Goal: Complete application form

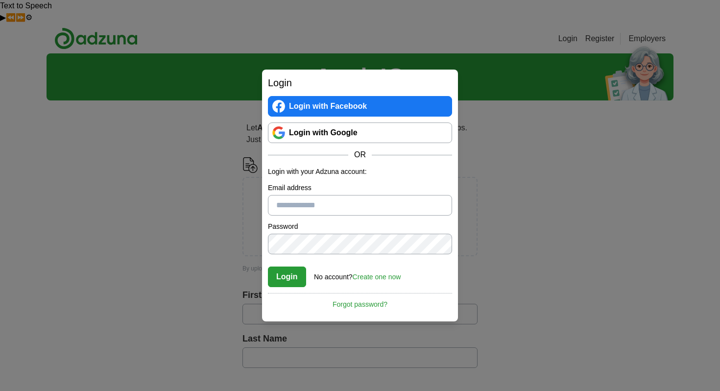
click at [327, 137] on link "Login with Google" at bounding box center [360, 132] width 184 height 21
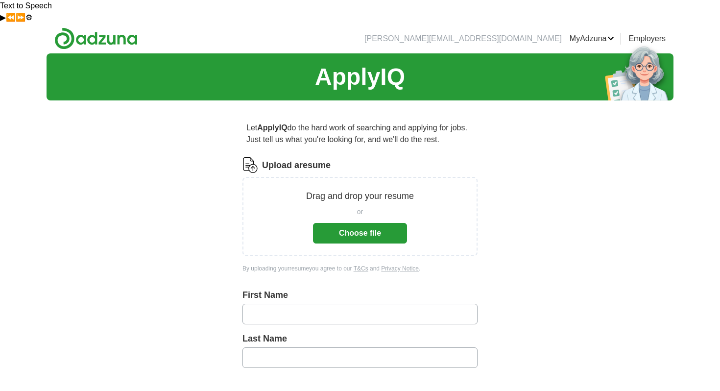
click at [400, 223] on button "Choose file" at bounding box center [360, 233] width 94 height 21
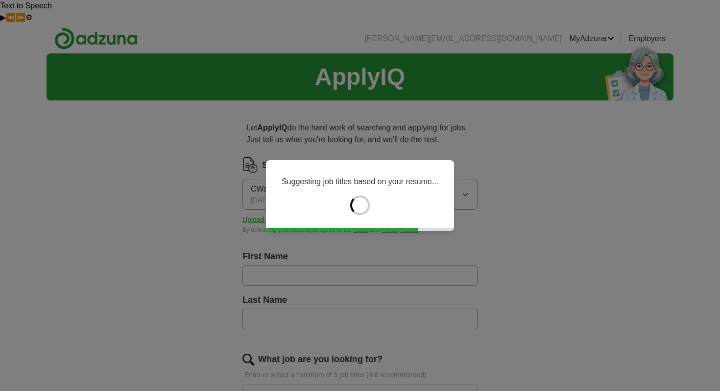
type input "********"
type input "******"
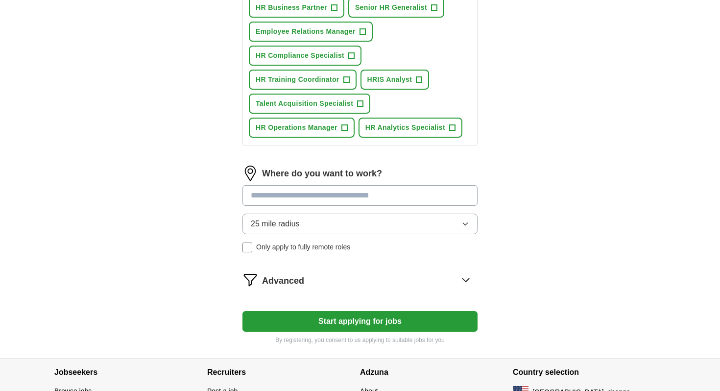
scroll to position [486, 0]
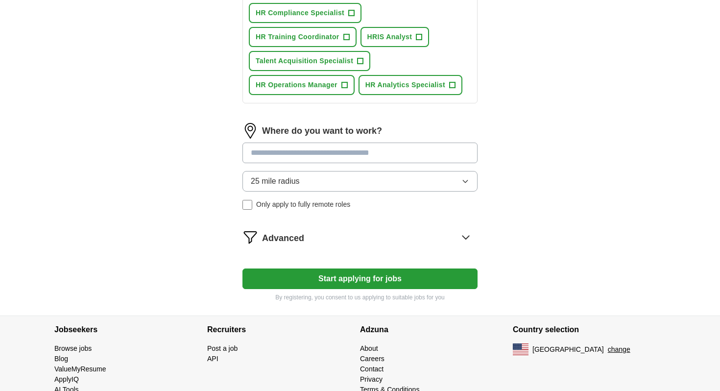
click at [340, 199] on span "Only apply to fully remote roles" at bounding box center [303, 204] width 94 height 10
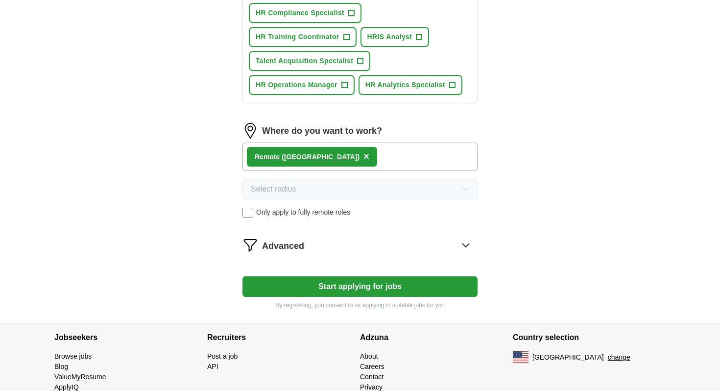
click at [341, 237] on div "Advanced" at bounding box center [370, 245] width 216 height 16
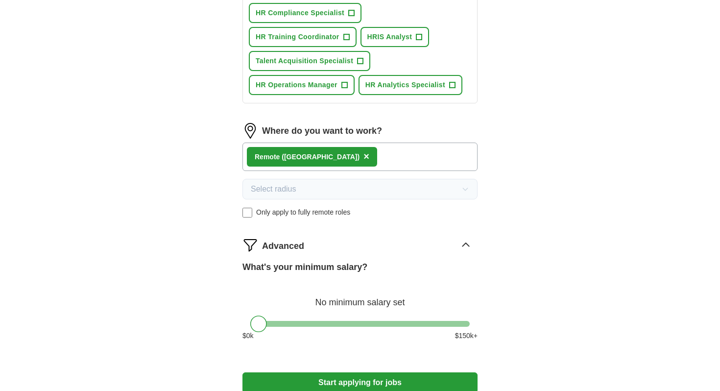
scroll to position [590, 0]
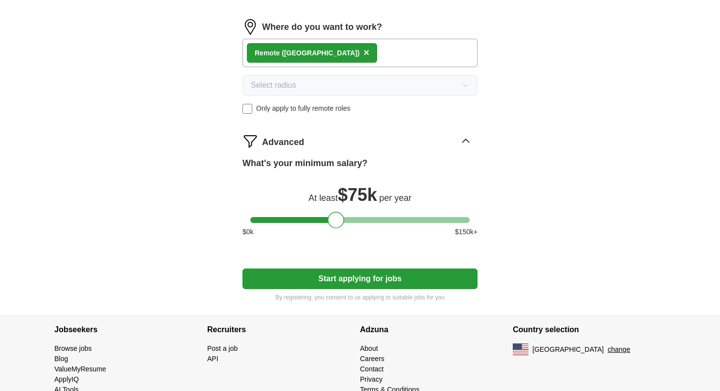
drag, startPoint x: 257, startPoint y: 200, endPoint x: 335, endPoint y: 199, distance: 77.9
click at [335, 212] on div at bounding box center [336, 220] width 17 height 17
click at [332, 269] on button "Start applying for jobs" at bounding box center [360, 279] width 235 height 21
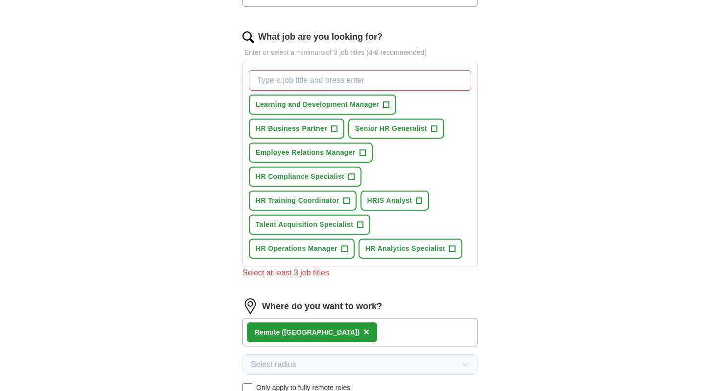
scroll to position [318, 0]
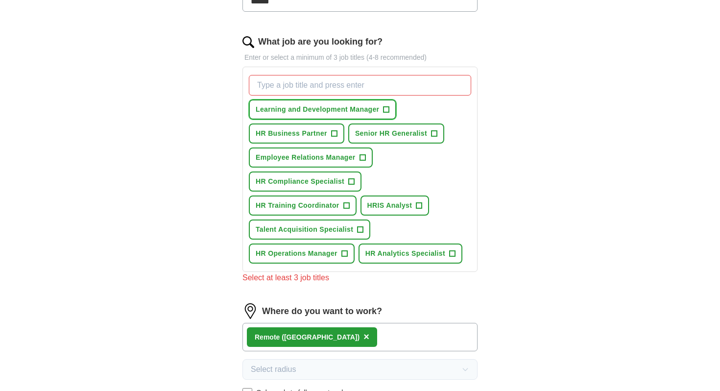
click at [390, 106] on span "+" at bounding box center [387, 110] width 6 height 8
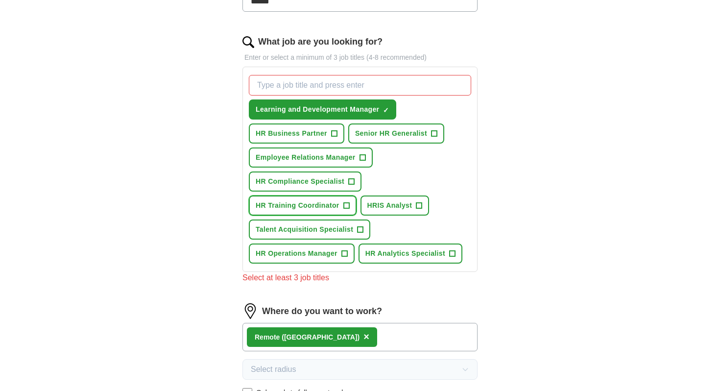
click at [351, 196] on button "HR Training Coordinator +" at bounding box center [303, 206] width 108 height 20
click at [346, 244] on button "HR Operations Manager +" at bounding box center [302, 254] width 106 height 20
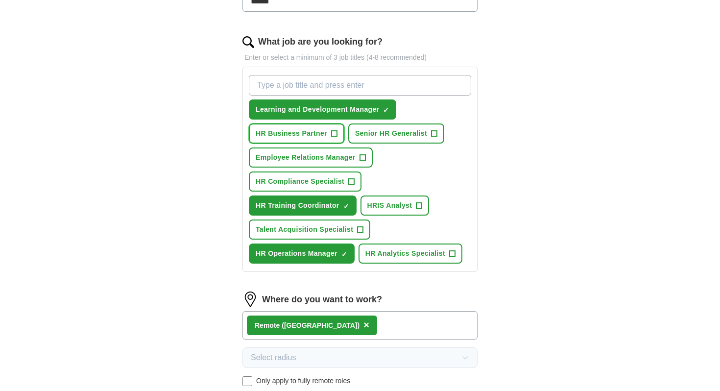
click at [339, 123] on button "HR Business Partner +" at bounding box center [297, 133] width 96 height 20
click at [431, 130] on span "+" at bounding box center [434, 134] width 6 height 8
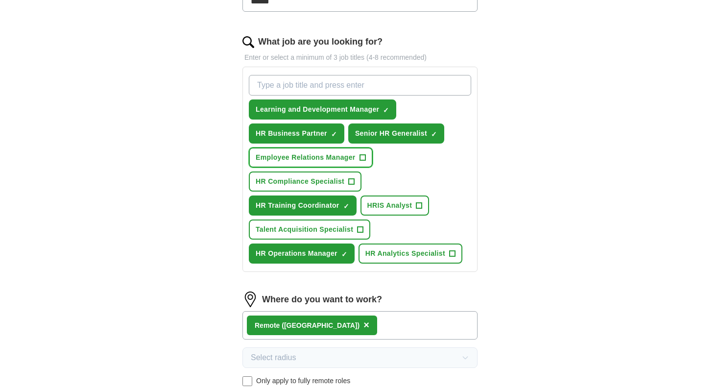
click at [363, 154] on span "+" at bounding box center [363, 158] width 6 height 8
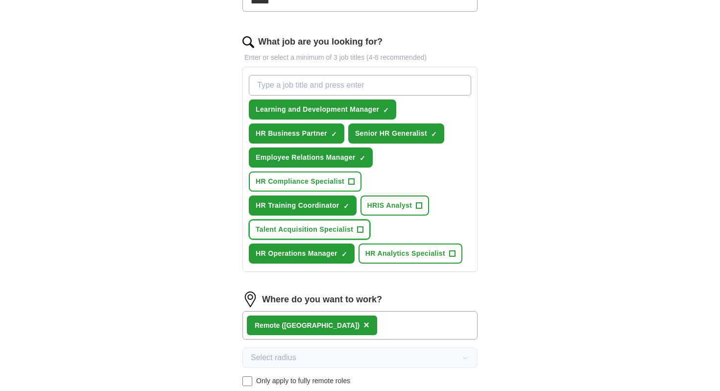
click at [361, 226] on span "+" at bounding box center [361, 230] width 6 height 8
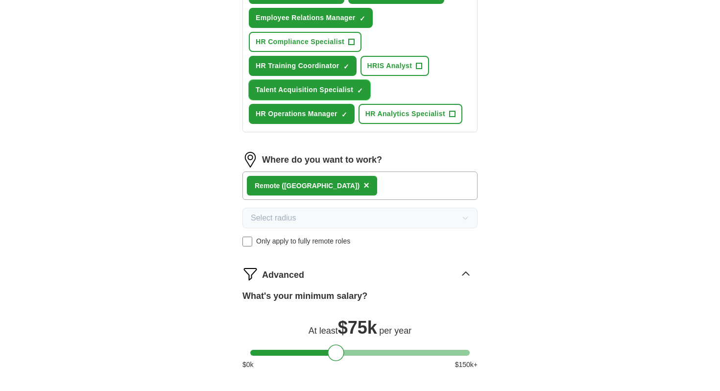
scroll to position [590, 0]
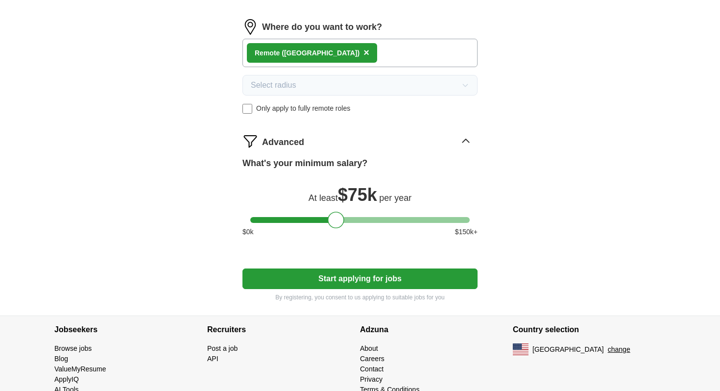
click at [380, 269] on button "Start applying for jobs" at bounding box center [360, 279] width 235 height 21
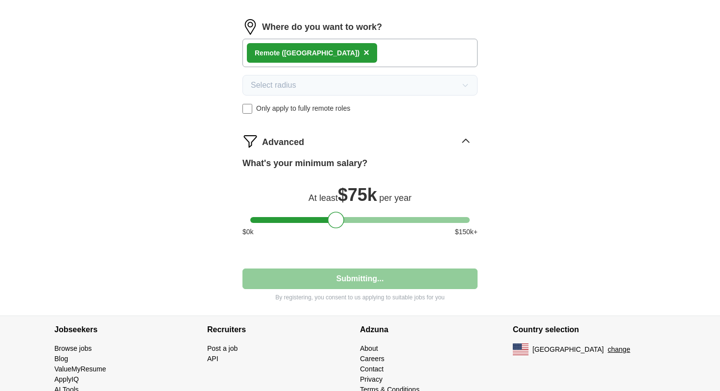
select select "**"
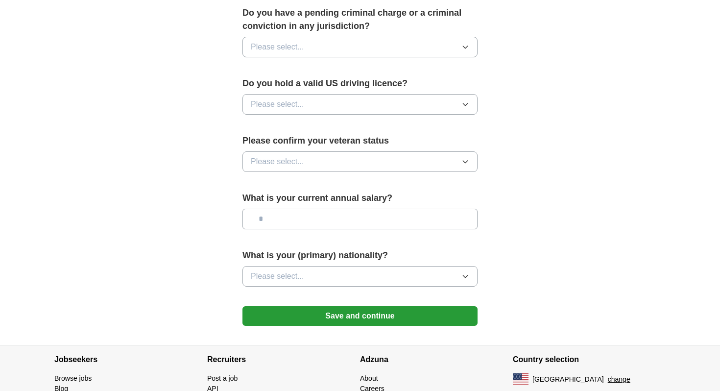
scroll to position [617, 0]
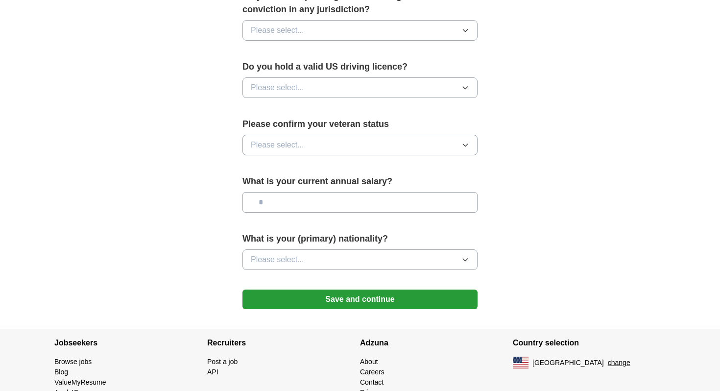
click at [335, 290] on button "Save and continue" at bounding box center [360, 300] width 235 height 20
